Goal: Information Seeking & Learning: Understand process/instructions

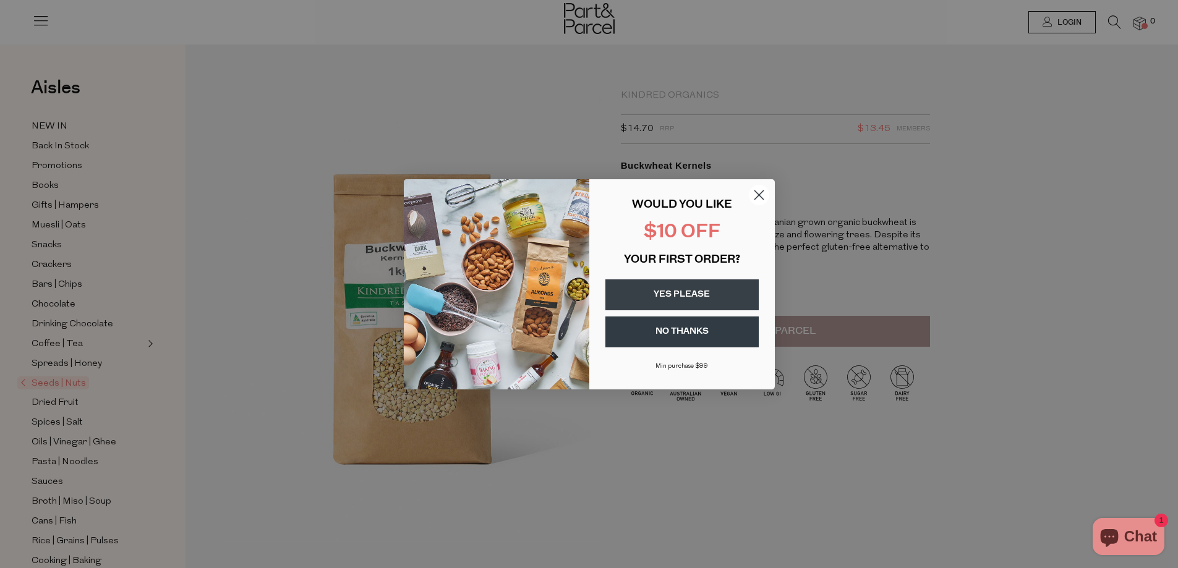
click at [759, 195] on icon "Close dialog" at bounding box center [758, 194] width 9 height 9
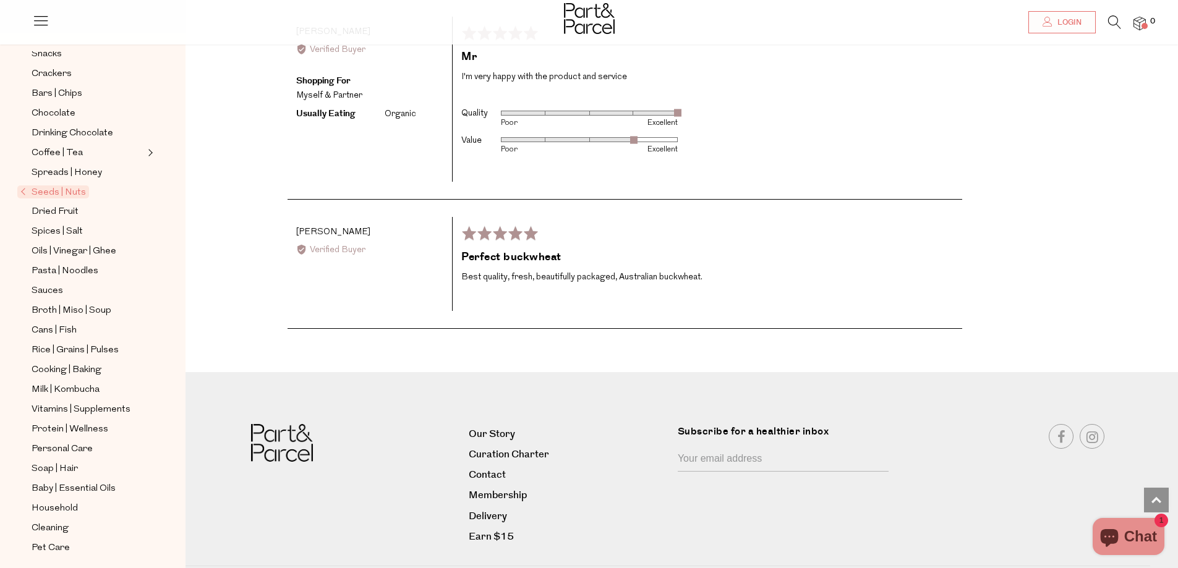
scroll to position [2651, 0]
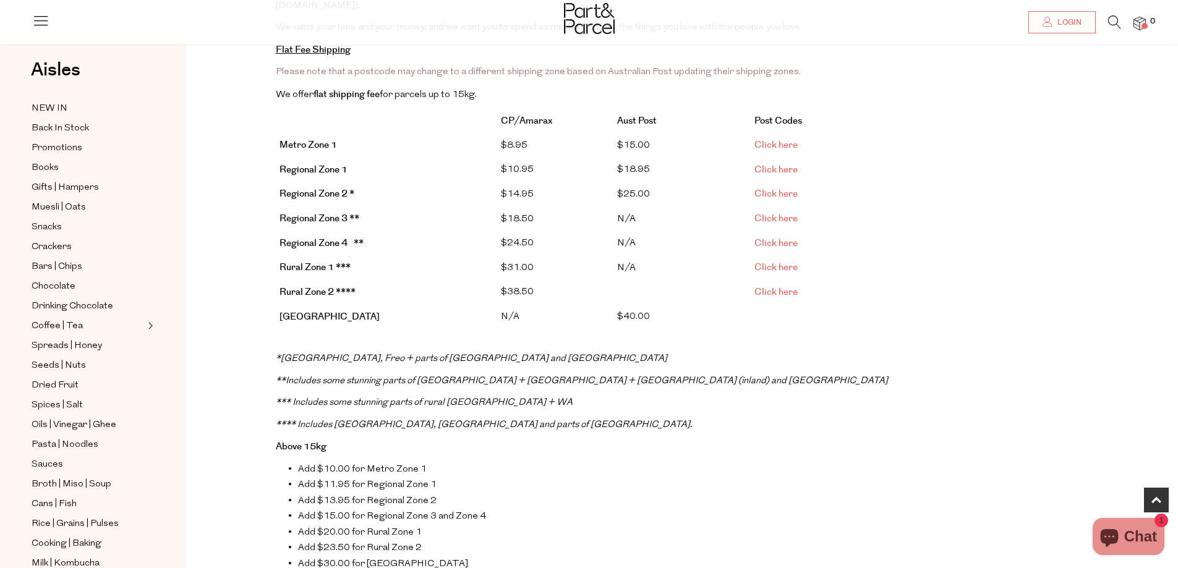
scroll to position [247, 0]
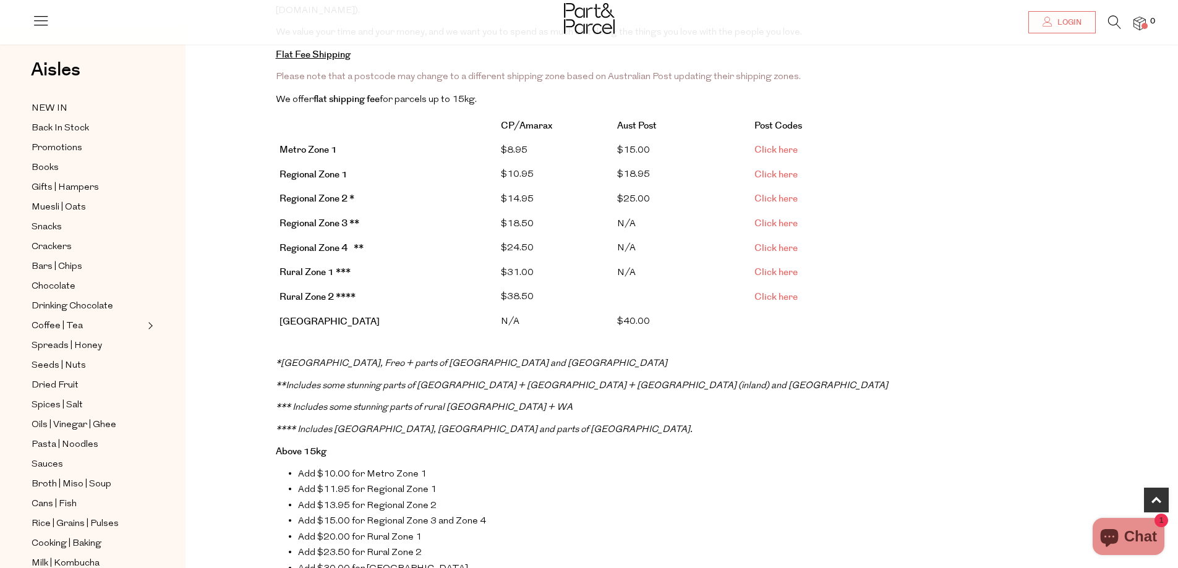
click at [776, 192] on span "Click here" at bounding box center [775, 198] width 43 height 13
click at [781, 217] on span "Click here" at bounding box center [775, 223] width 43 height 13
click at [774, 242] on span "Click here" at bounding box center [775, 248] width 43 height 13
click at [791, 266] on span "Click here" at bounding box center [775, 272] width 43 height 13
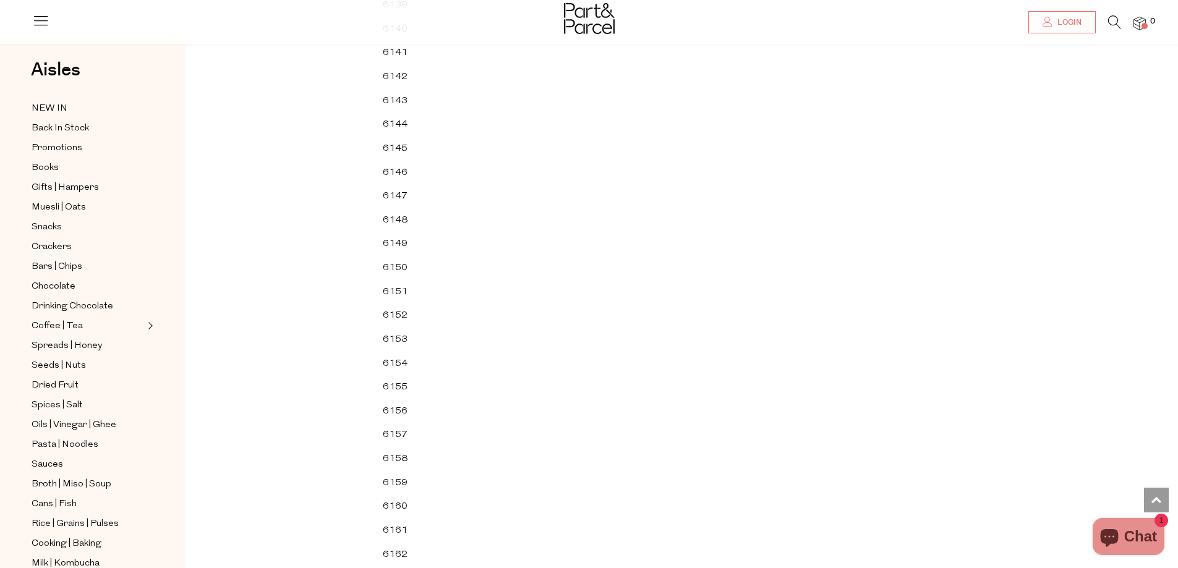
scroll to position [3895, 0]
